Goal: Transaction & Acquisition: Purchase product/service

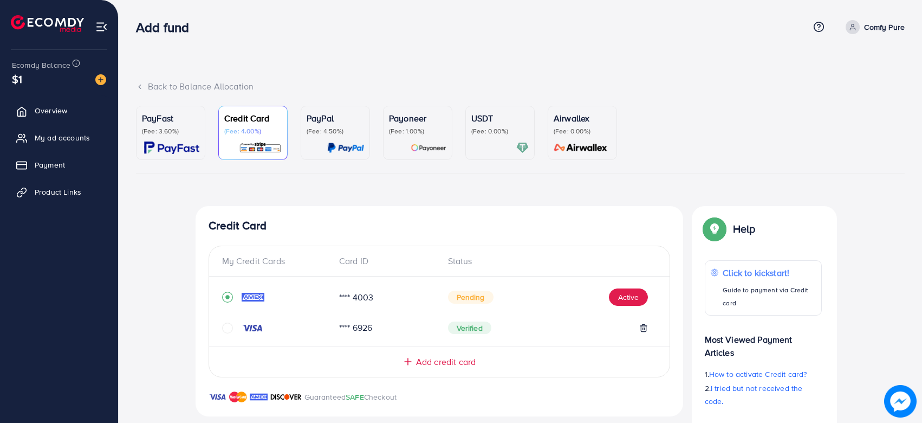
scroll to position [57, 0]
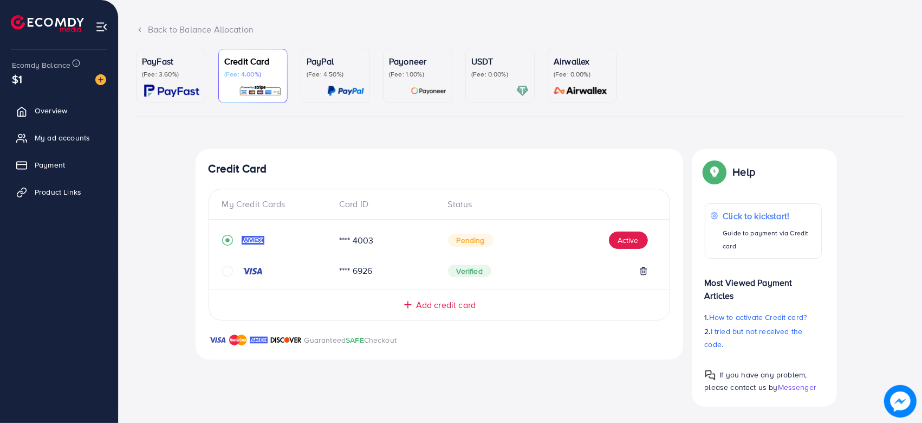
scroll to position [56, 0]
click at [61, 133] on span "My ad accounts" at bounding box center [64, 137] width 55 height 11
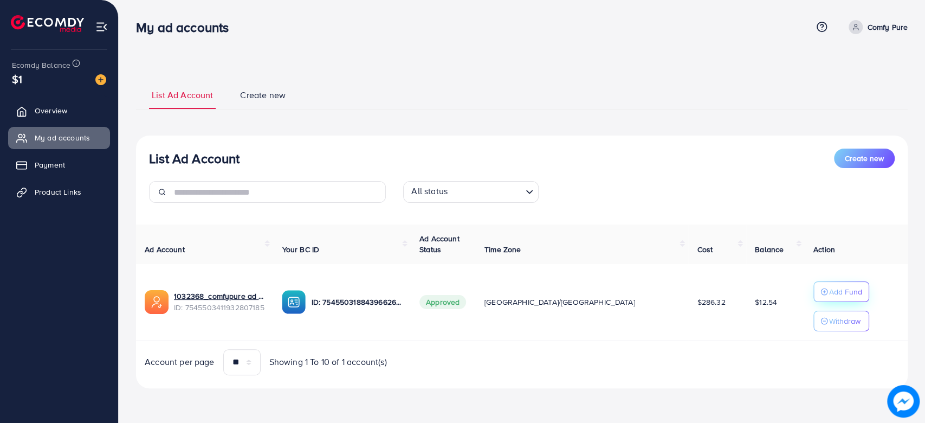
click at [829, 289] on p "Add Fund" at bounding box center [845, 291] width 33 height 13
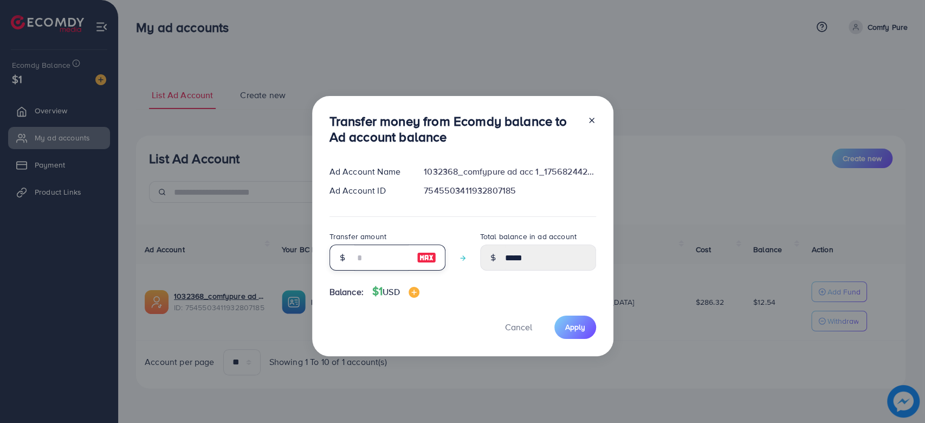
click at [383, 259] on input "number" at bounding box center [381, 257] width 54 height 26
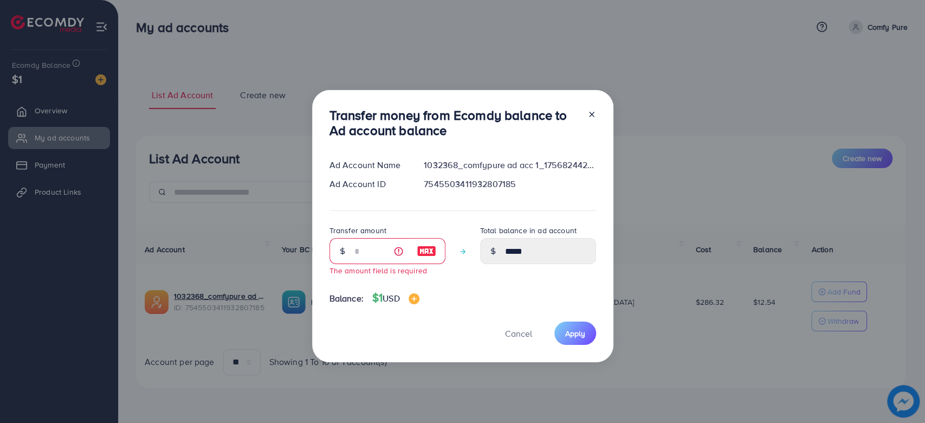
click at [588, 121] on div at bounding box center [587, 125] width 17 height 36
click at [590, 113] on icon at bounding box center [591, 114] width 9 height 9
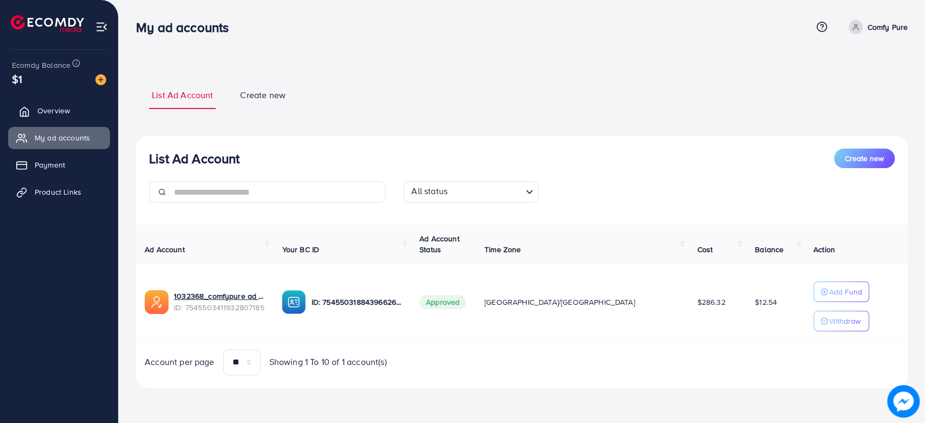
click at [39, 115] on span "Overview" at bounding box center [53, 110] width 33 height 11
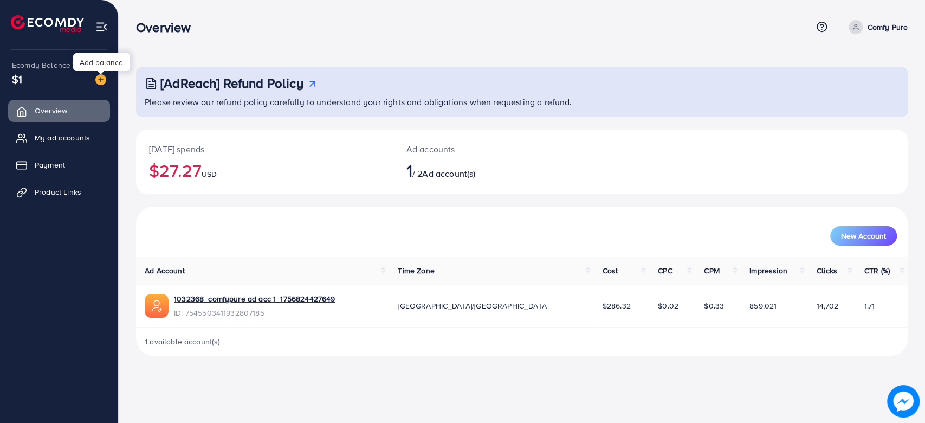
click at [102, 81] on img at bounding box center [100, 79] width 11 height 11
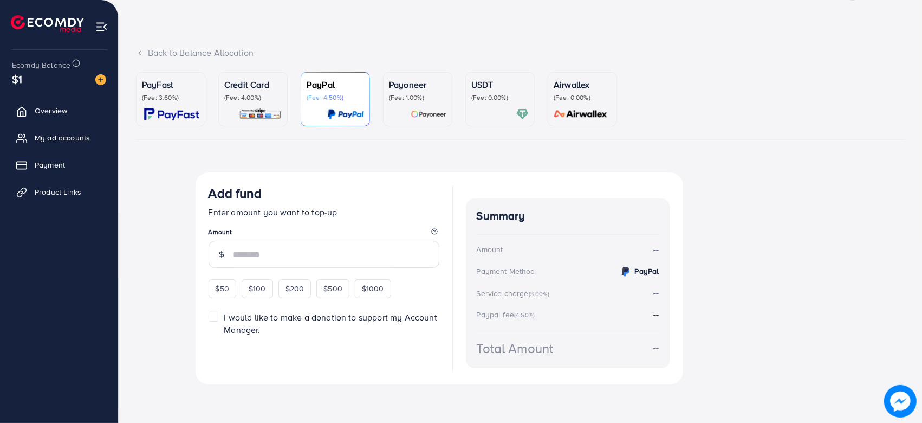
scroll to position [33, 0]
click at [160, 106] on div "PayFast (Fee: 3.60%)" at bounding box center [170, 100] width 57 height 42
